Goal: Information Seeking & Learning: Learn about a topic

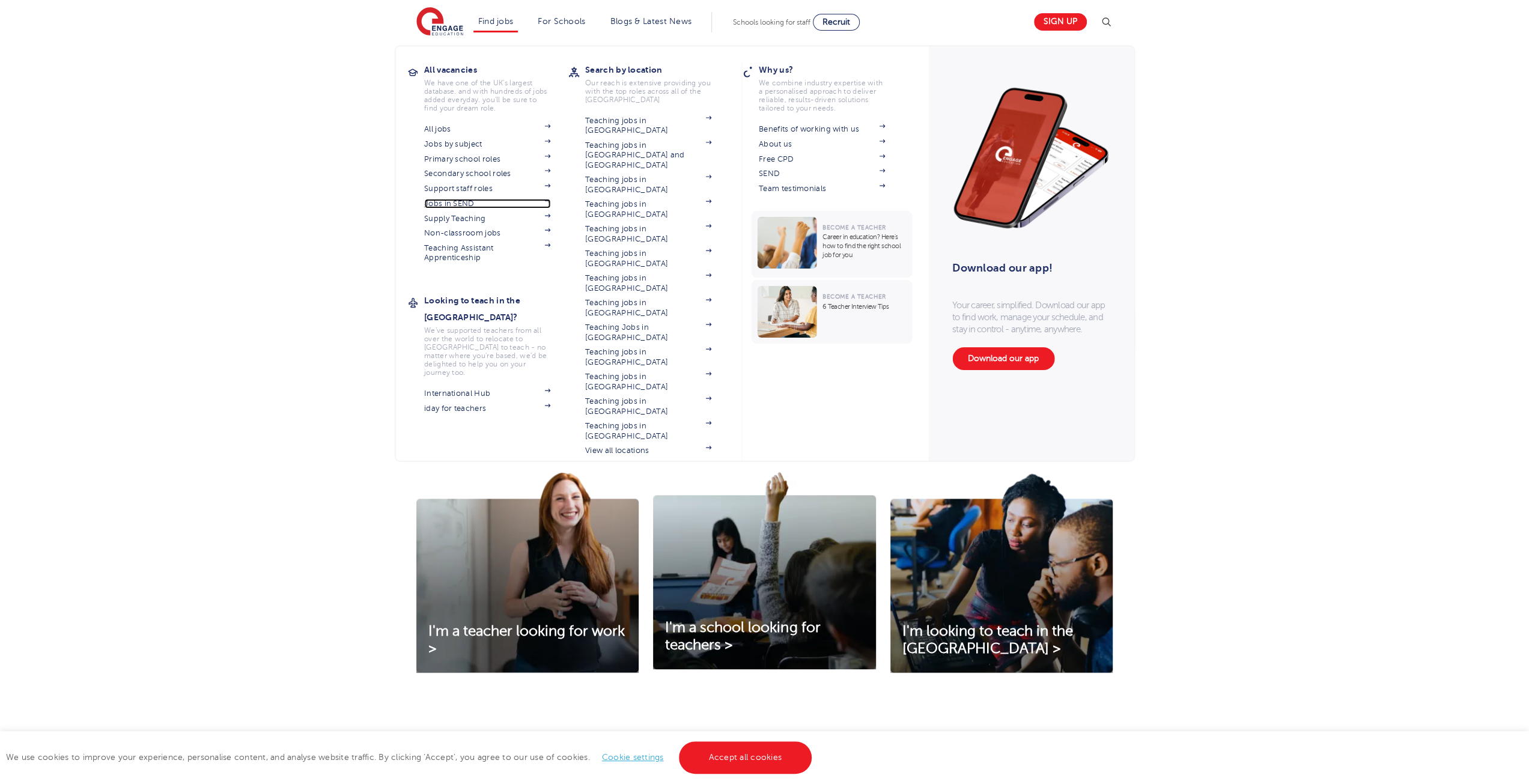
click at [461, 204] on link "Jobs in SEND" at bounding box center [487, 204] width 126 height 10
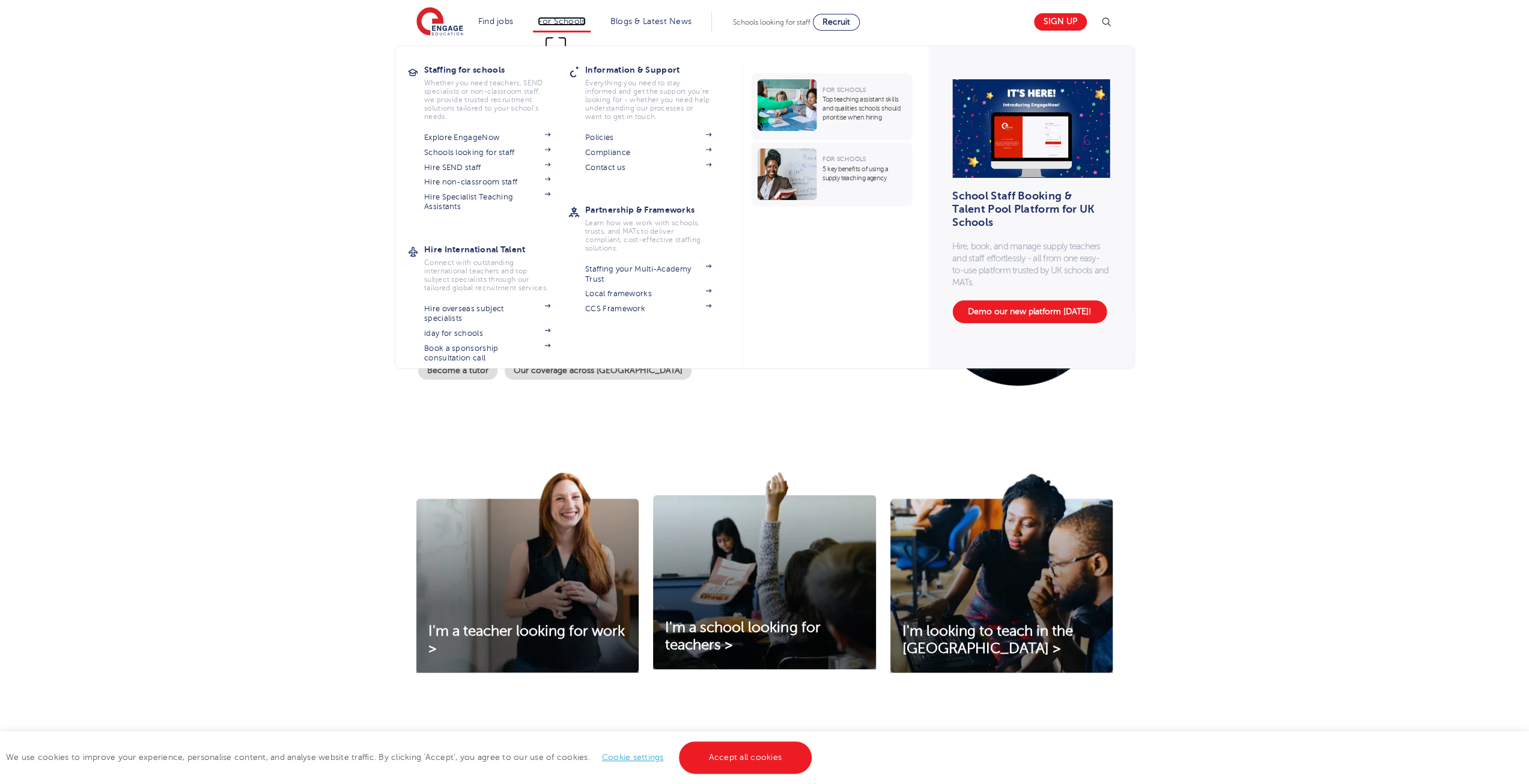
click at [576, 23] on link "For Schools" at bounding box center [561, 21] width 48 height 9
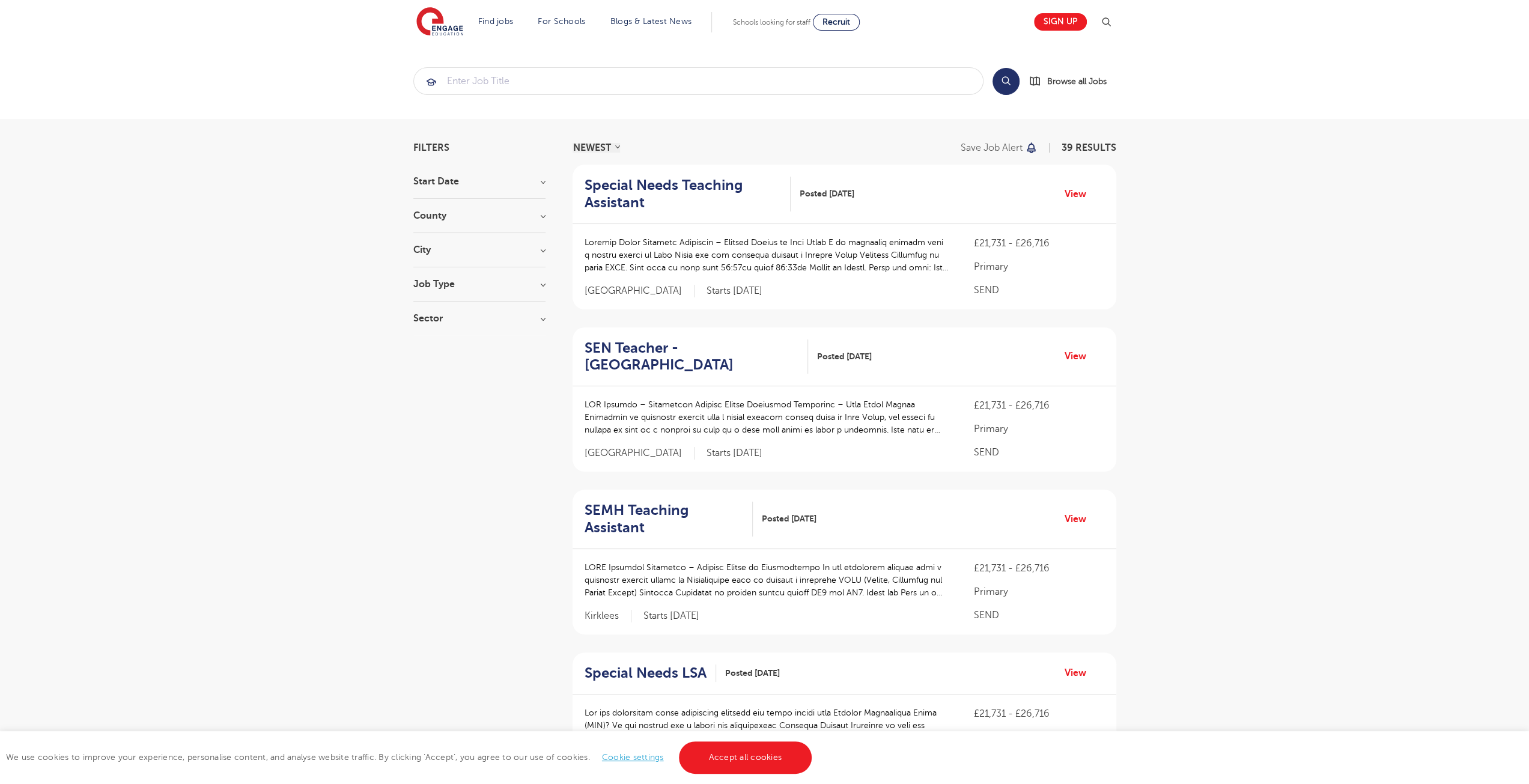
click at [483, 224] on div "County [GEOGRAPHIC_DATA] 10 [GEOGRAPHIC_DATA] 6 [GEOGRAPHIC_DATA] 5 [GEOGRAPHIC…" at bounding box center [479, 222] width 132 height 22
click at [543, 215] on h3 "County" at bounding box center [479, 215] width 132 height 10
click at [451, 328] on div "[GEOGRAPHIC_DATA] 10 [GEOGRAPHIC_DATA] 6 [GEOGRAPHIC_DATA] 5 Lambeth 4 [GEOGRAP…" at bounding box center [479, 295] width 132 height 125
click at [447, 345] on button "Show more" at bounding box center [439, 350] width 51 height 11
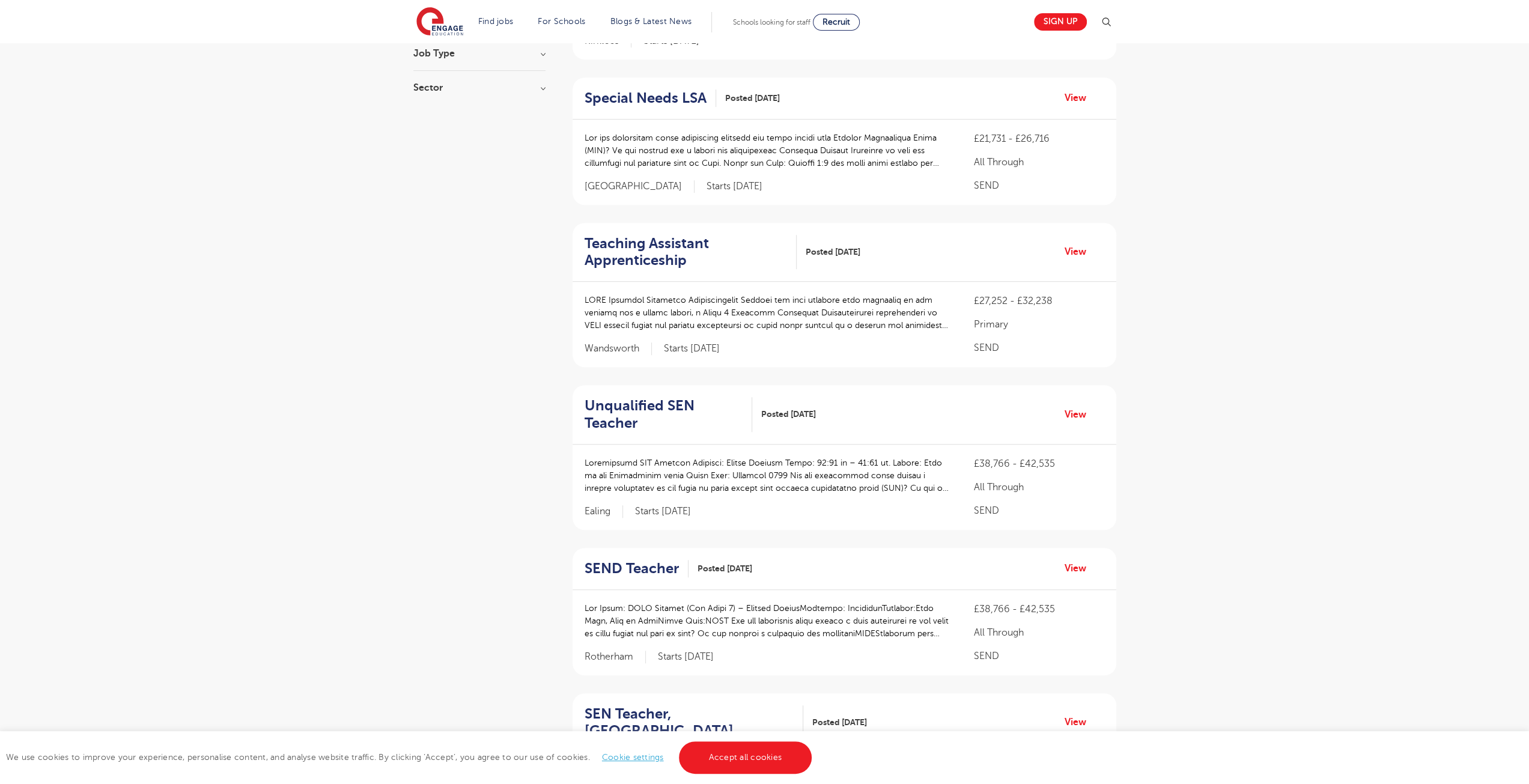
scroll to position [361, 0]
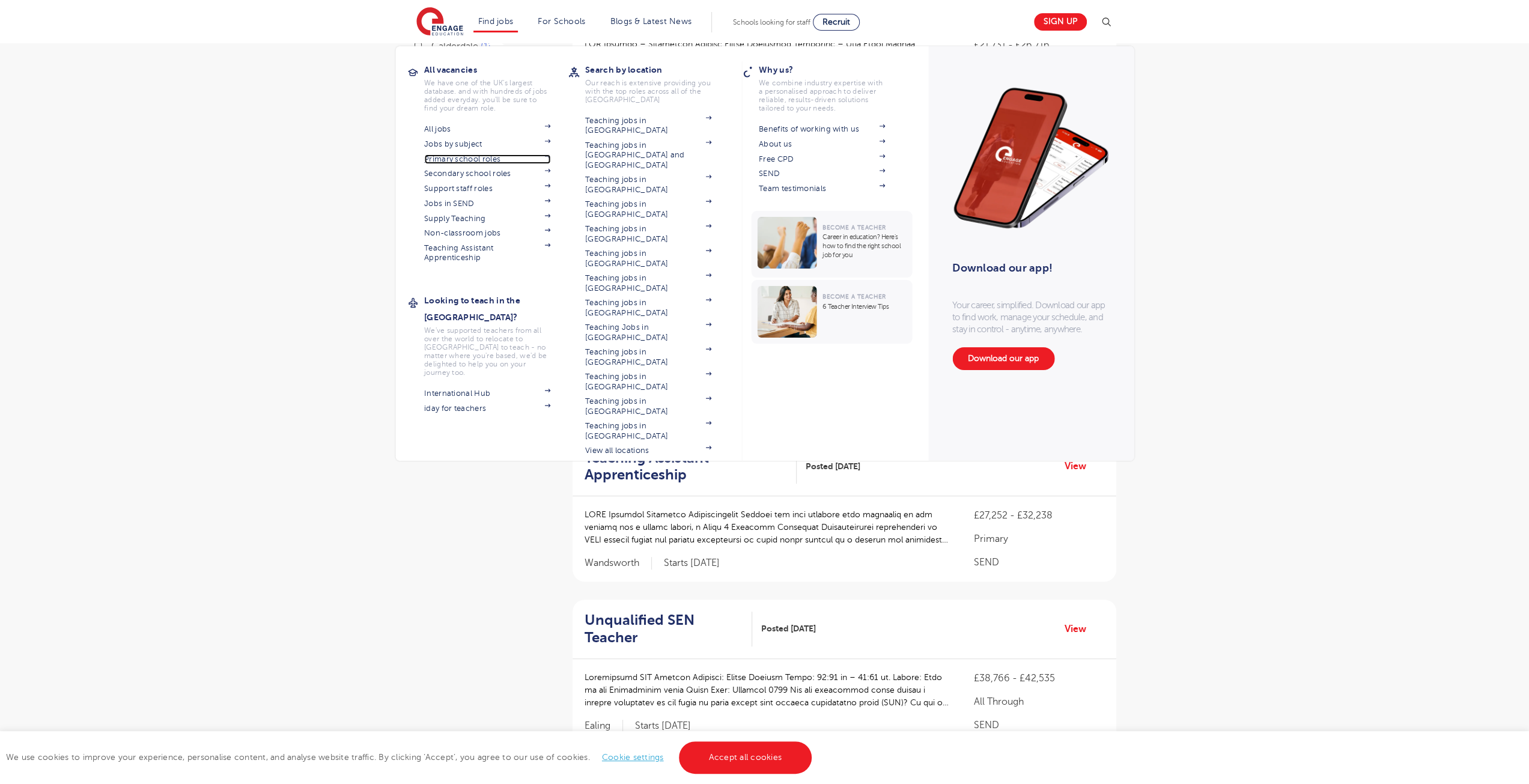
click at [478, 156] on link "Primary school roles" at bounding box center [487, 159] width 126 height 10
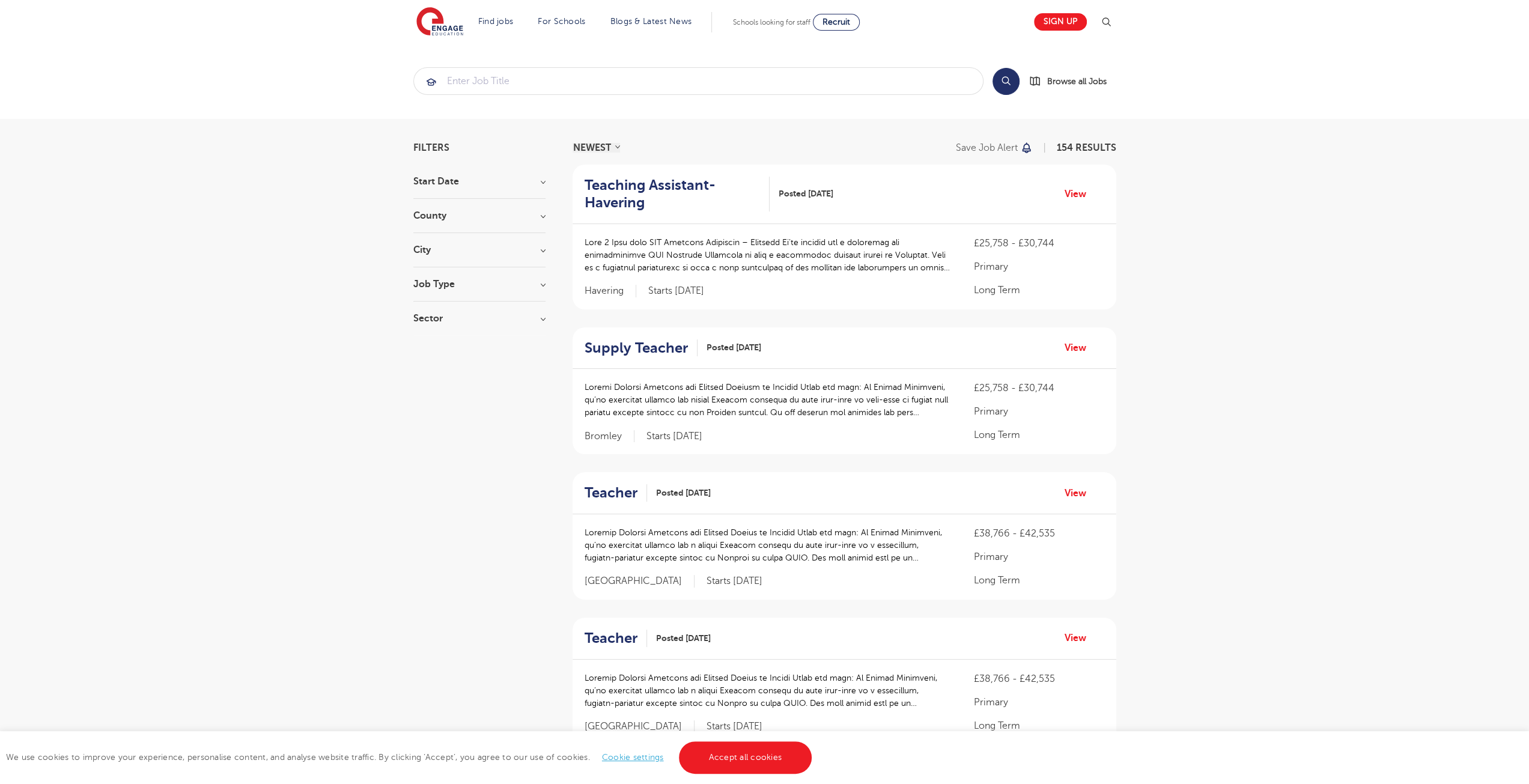
click at [543, 220] on h3 "County" at bounding box center [479, 215] width 132 height 10
click at [447, 342] on span "Kirklees" at bounding box center [449, 348] width 34 height 11
click at [439, 342] on input "Kirklees 9" at bounding box center [435, 346] width 8 height 8
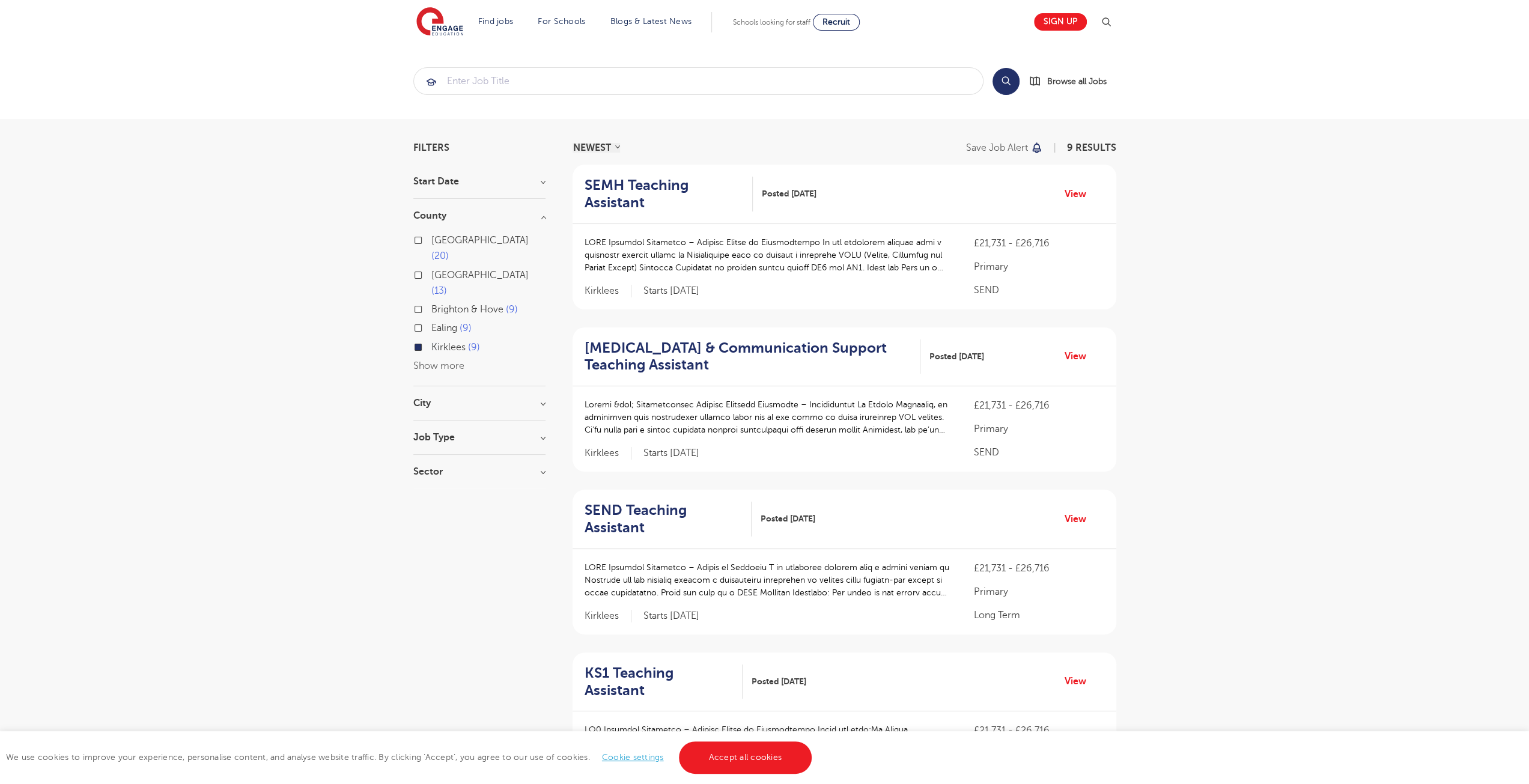
click at [447, 342] on span "Kirklees" at bounding box center [449, 348] width 34 height 11
click at [439, 342] on input "Kirklees 9" at bounding box center [435, 346] width 8 height 8
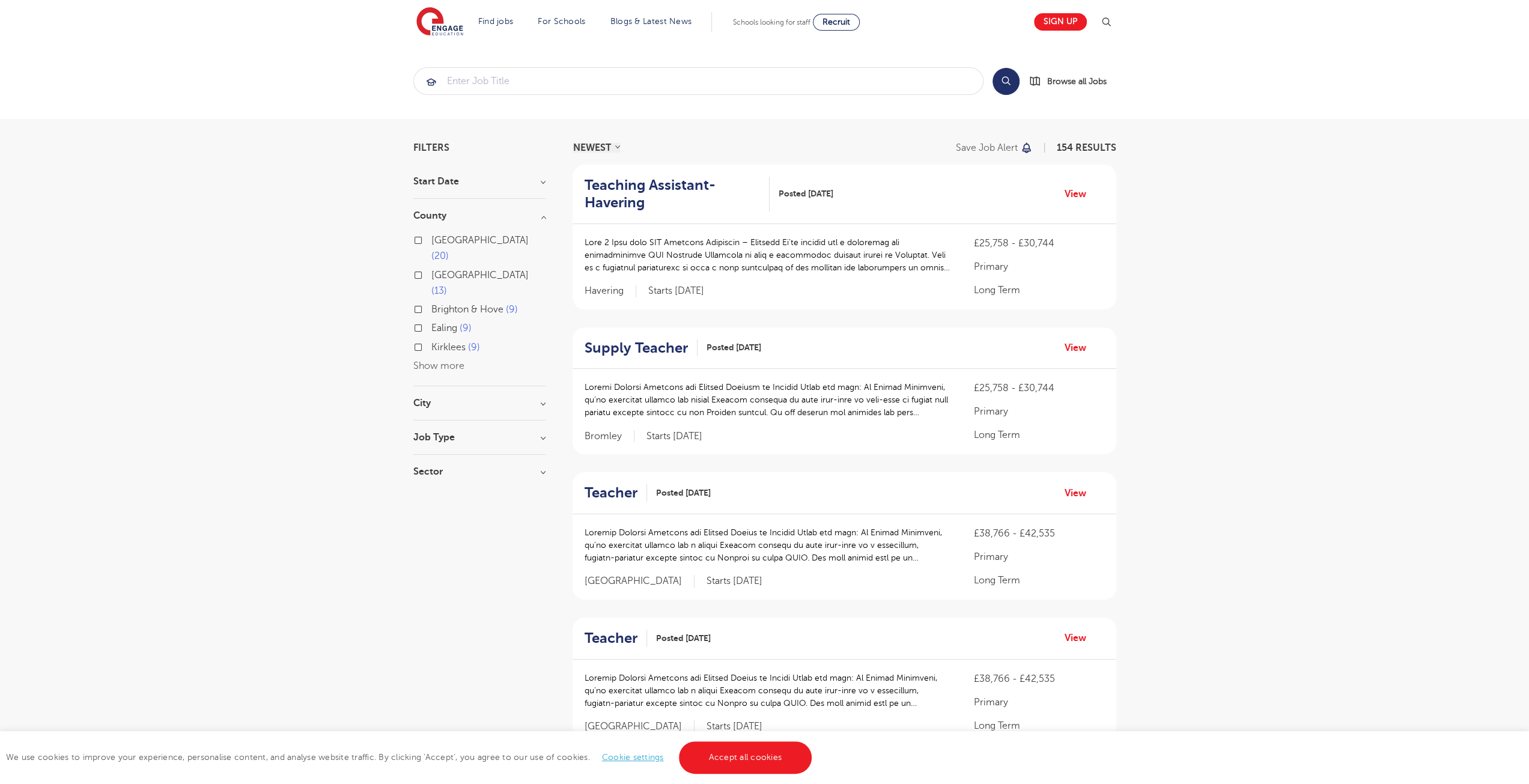
click at [443, 361] on button "Show more" at bounding box center [439, 366] width 51 height 11
